Goal: Information Seeking & Learning: Learn about a topic

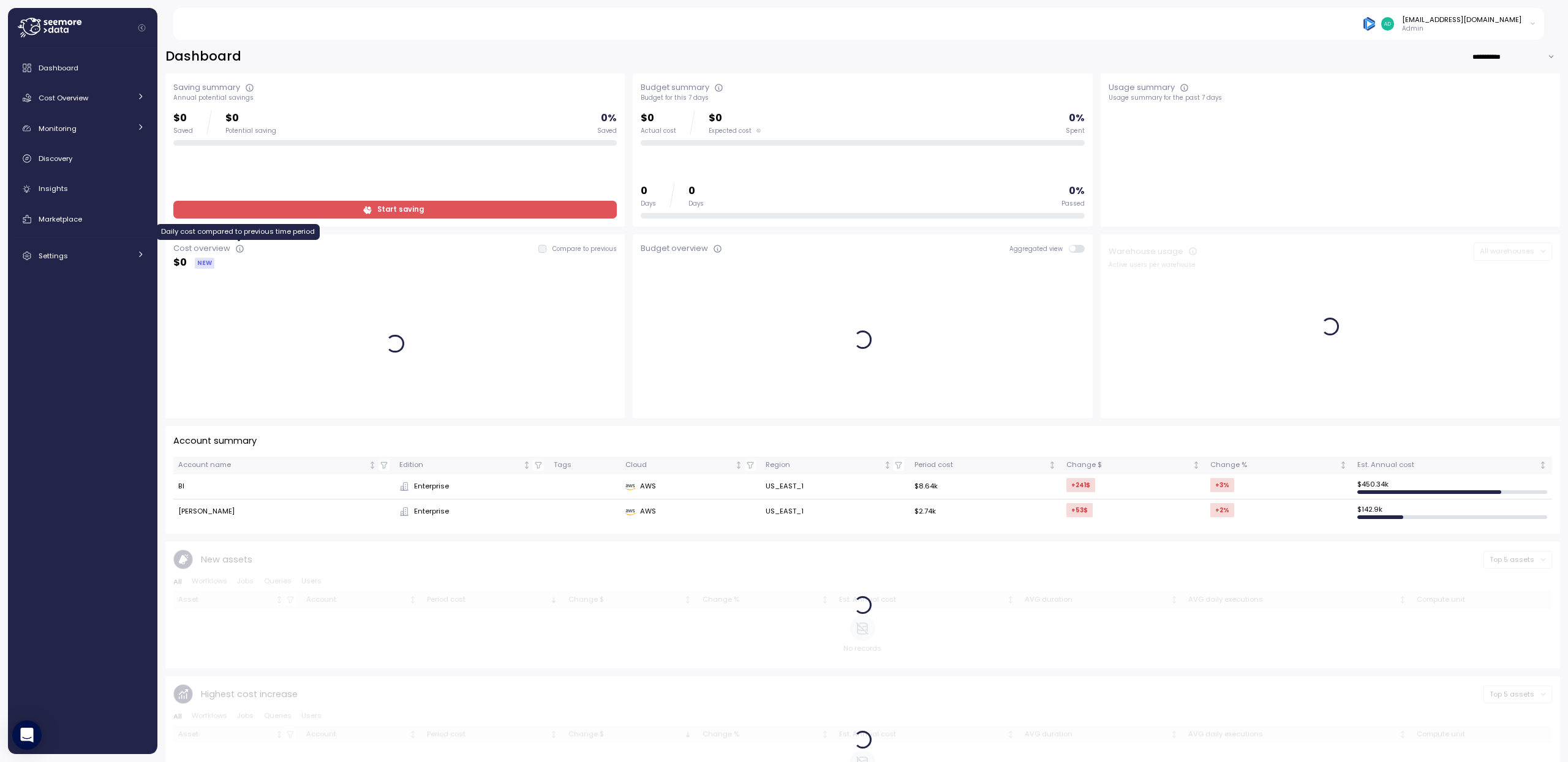
scroll to position [2, 0]
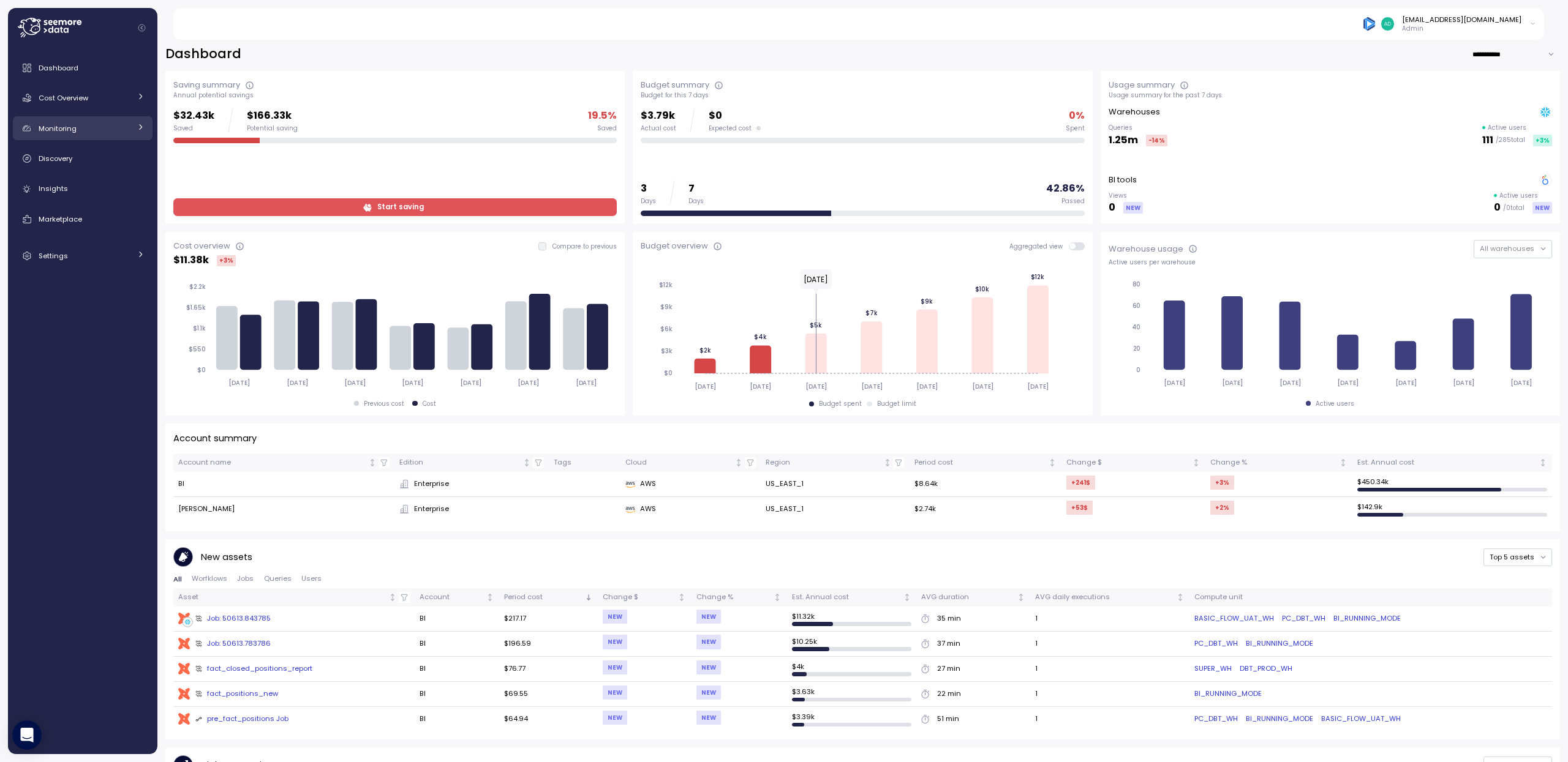
click at [141, 125] on icon at bounding box center [140, 127] width 8 height 8
click at [149, 97] on link "Cost Overview" at bounding box center [83, 98] width 140 height 25
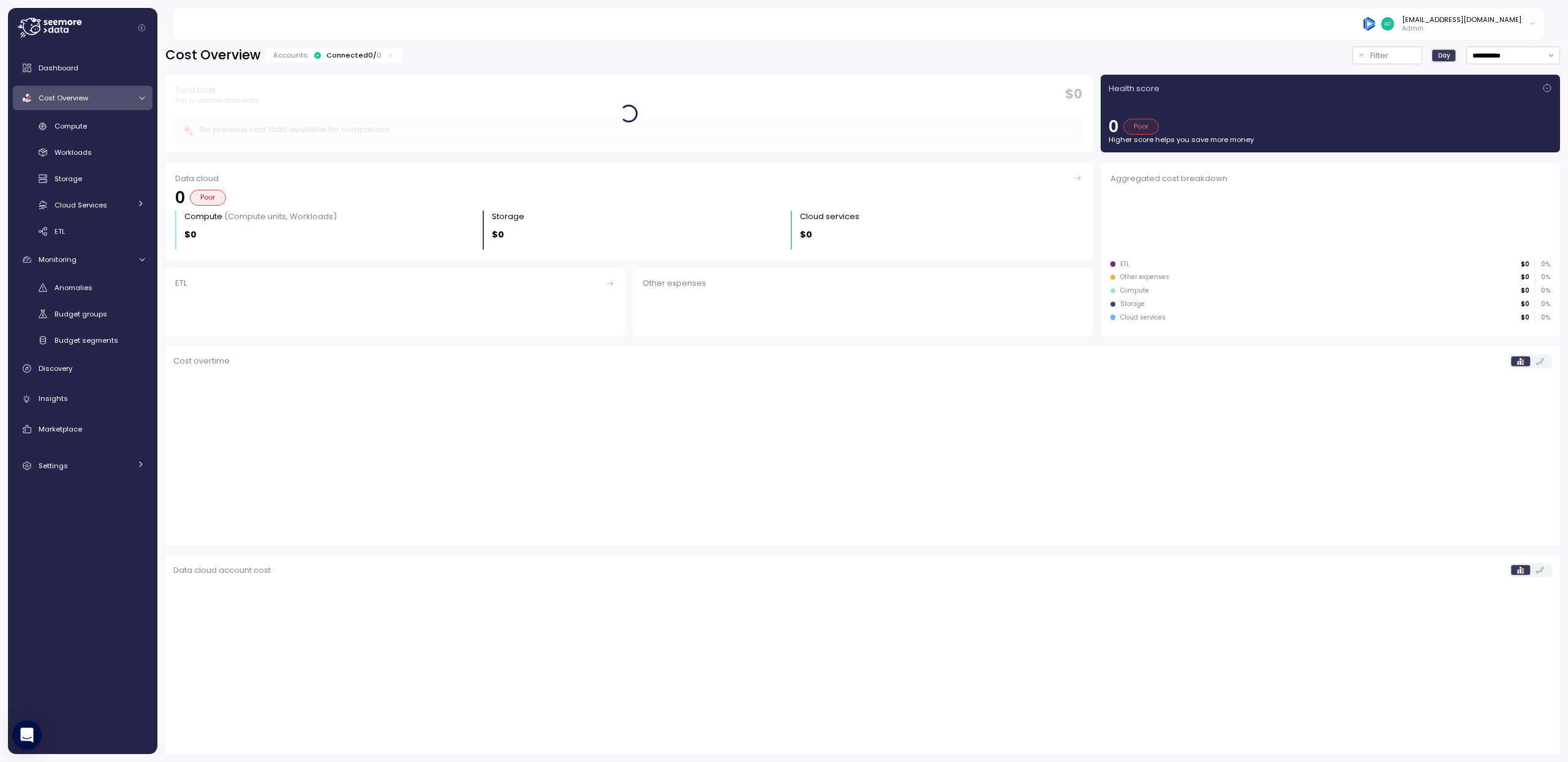
scroll to position [1, 0]
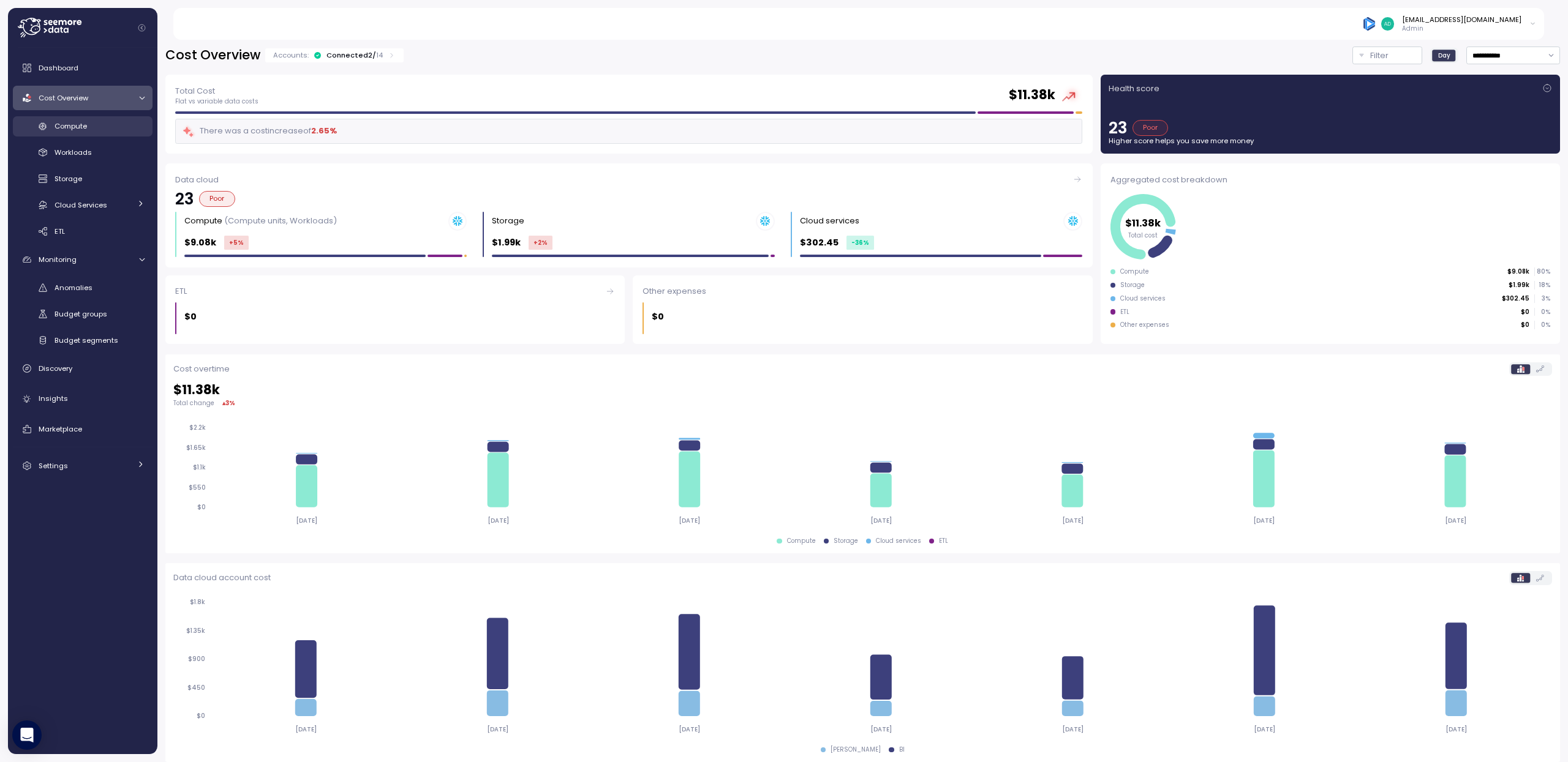
click at [73, 128] on span "Compute" at bounding box center [70, 126] width 33 height 10
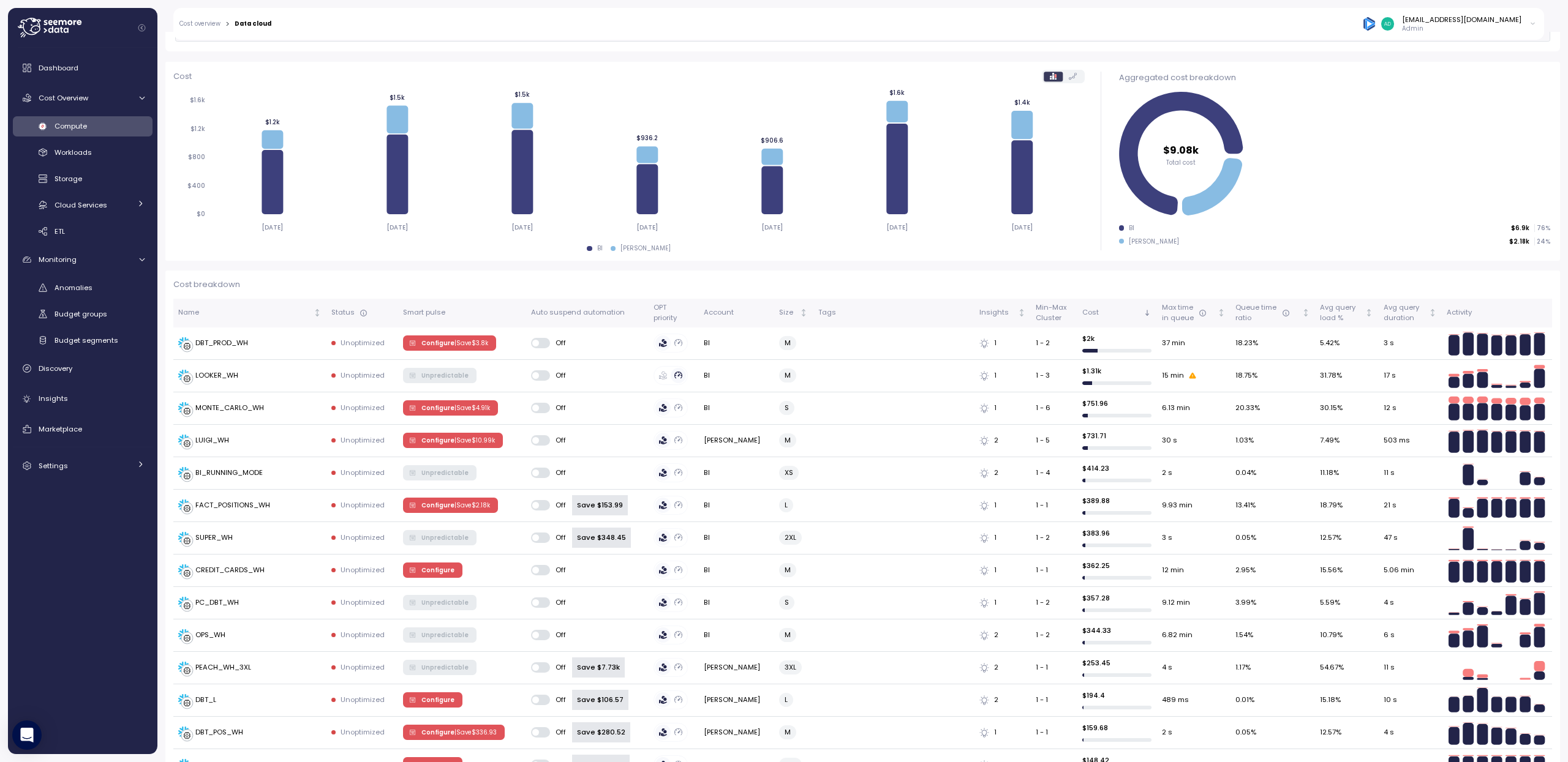
scroll to position [125, 0]
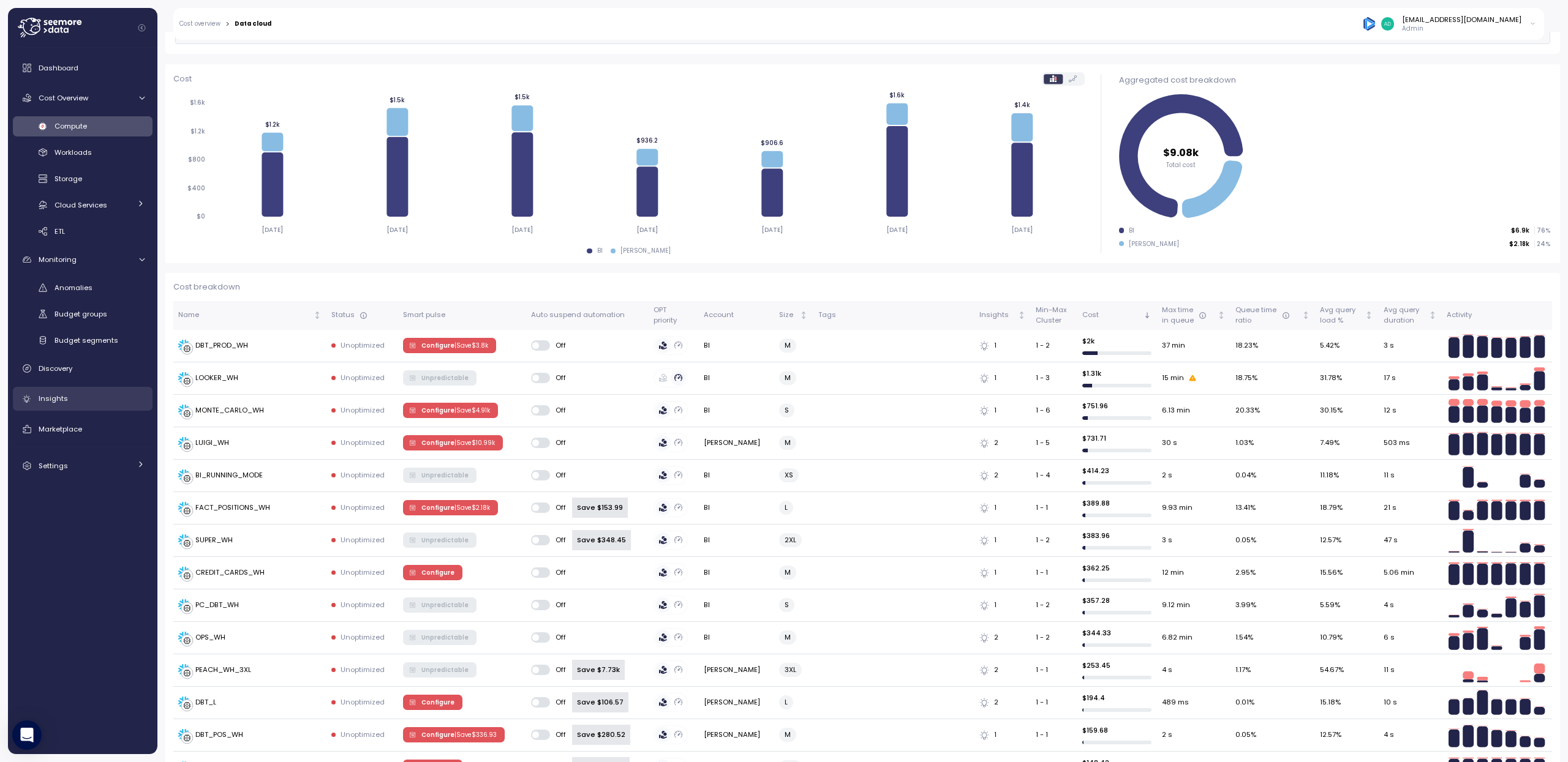
click at [82, 390] on link "Insights" at bounding box center [83, 399] width 140 height 25
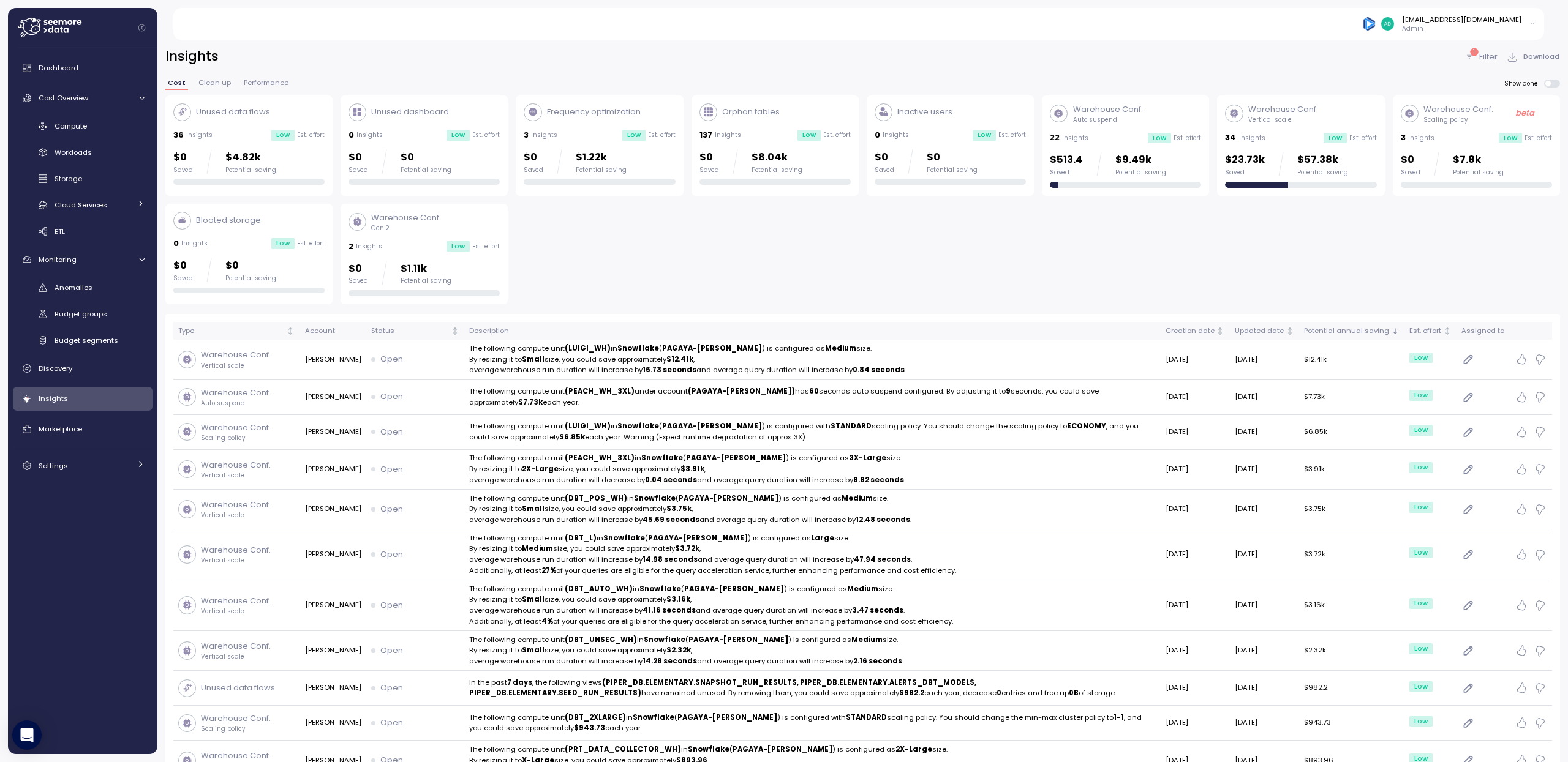
click at [1469, 52] on div "1" at bounding box center [1473, 51] width 8 height 8
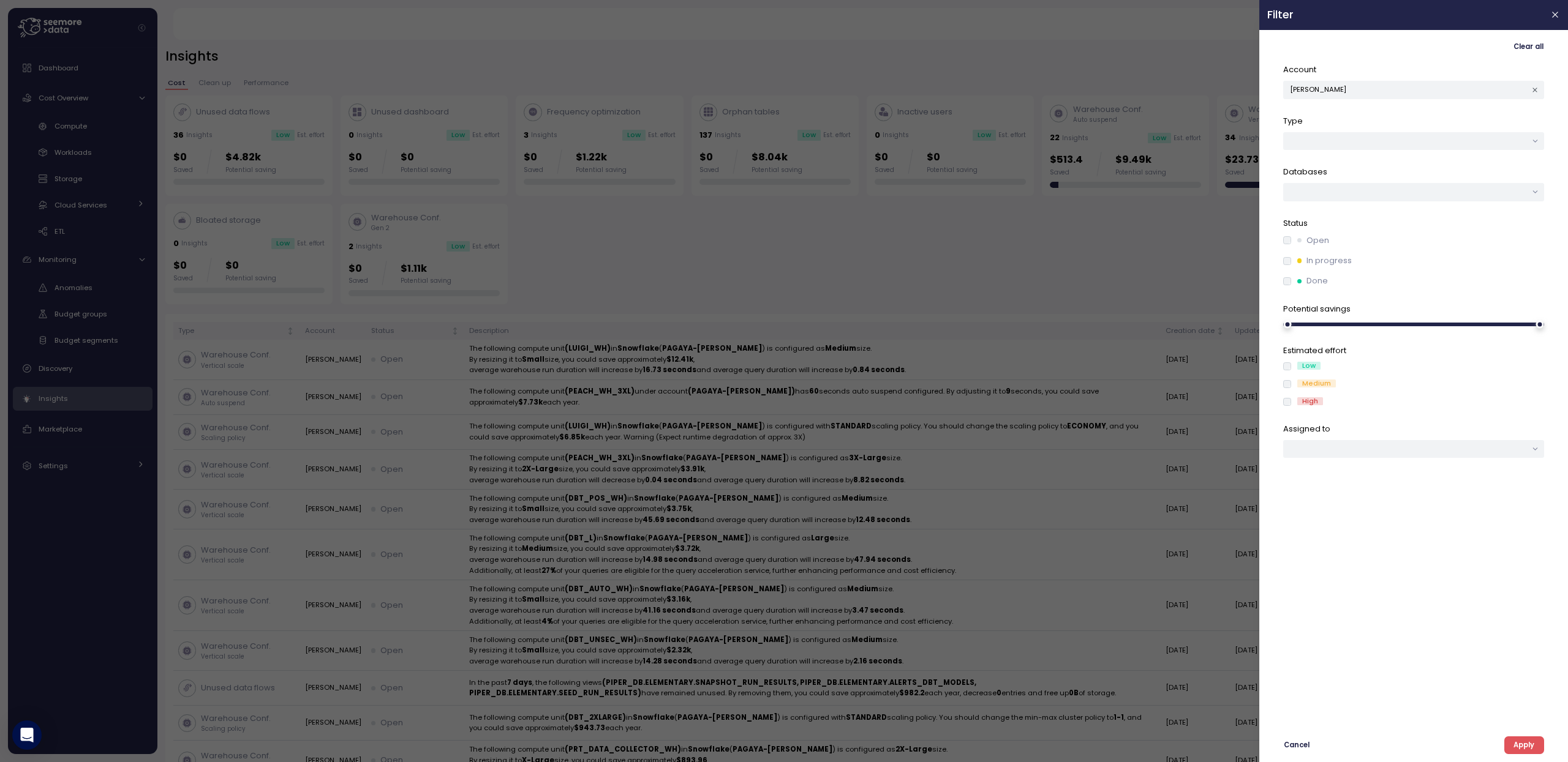
click at [1532, 88] on icon "button" at bounding box center [1535, 90] width 4 height 4
click at [1527, 749] on span "Apply" at bounding box center [1523, 745] width 21 height 17
